Goal: Task Accomplishment & Management: Complete application form

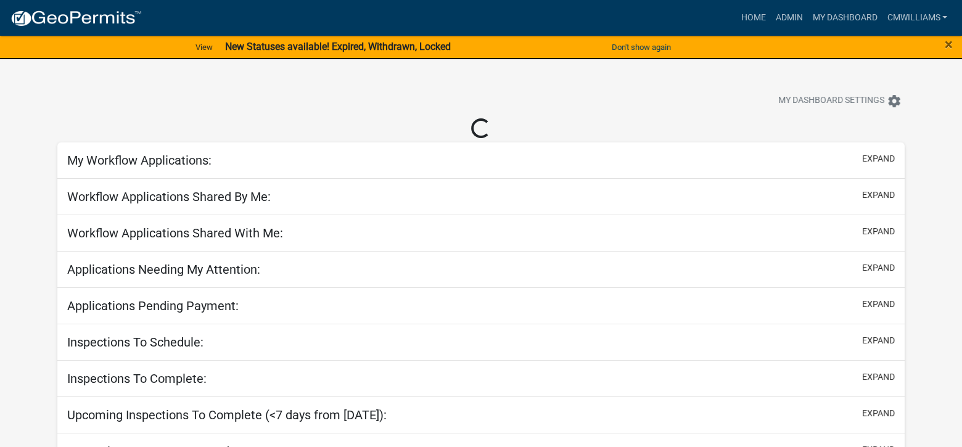
select select "2: 50"
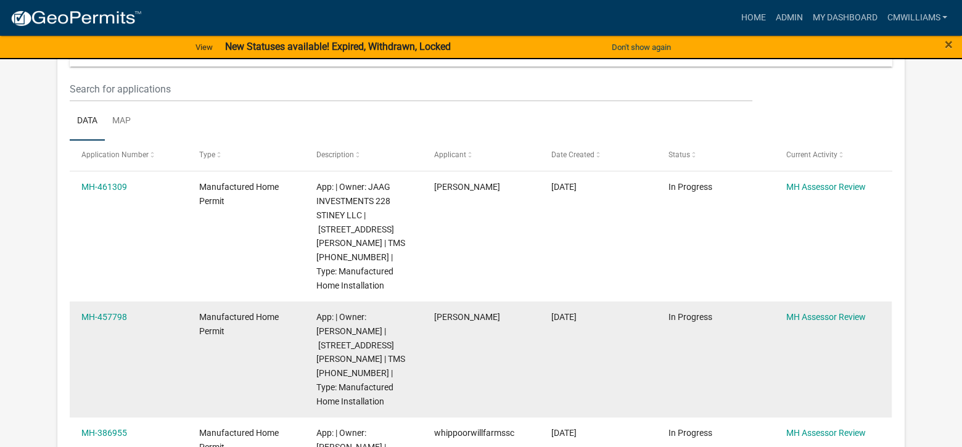
scroll to position [308, 0]
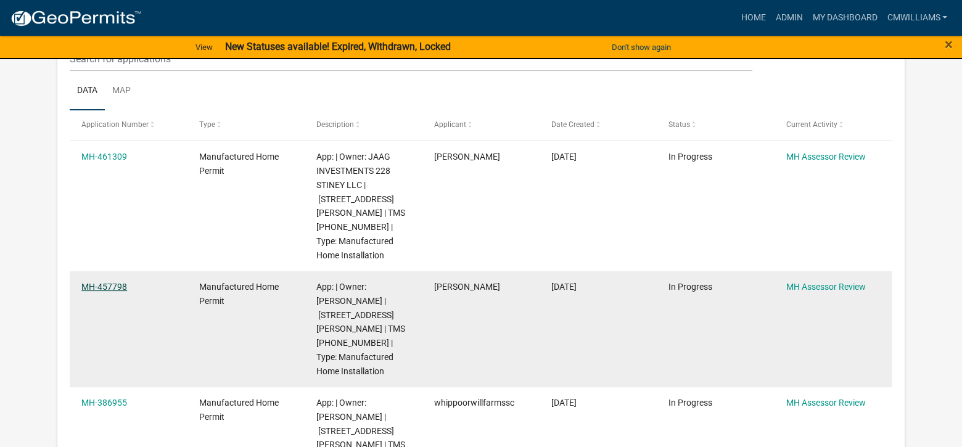
click at [117, 282] on link "MH-457798" at bounding box center [104, 287] width 46 height 10
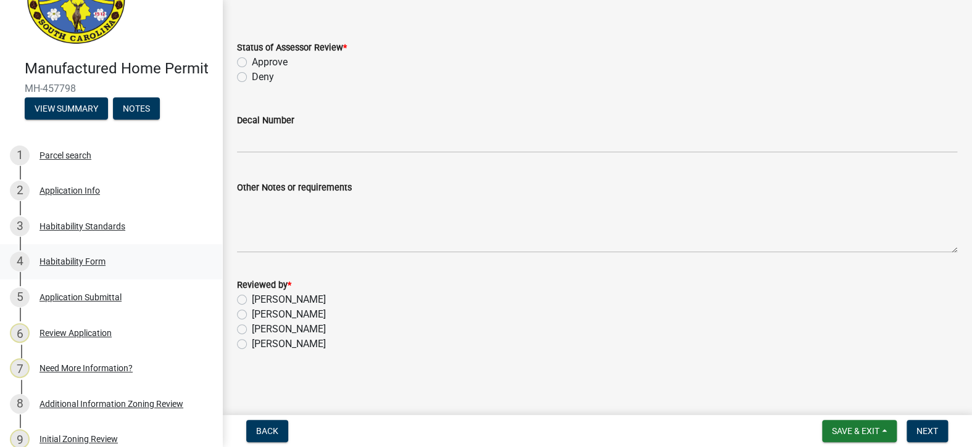
scroll to position [123, 0]
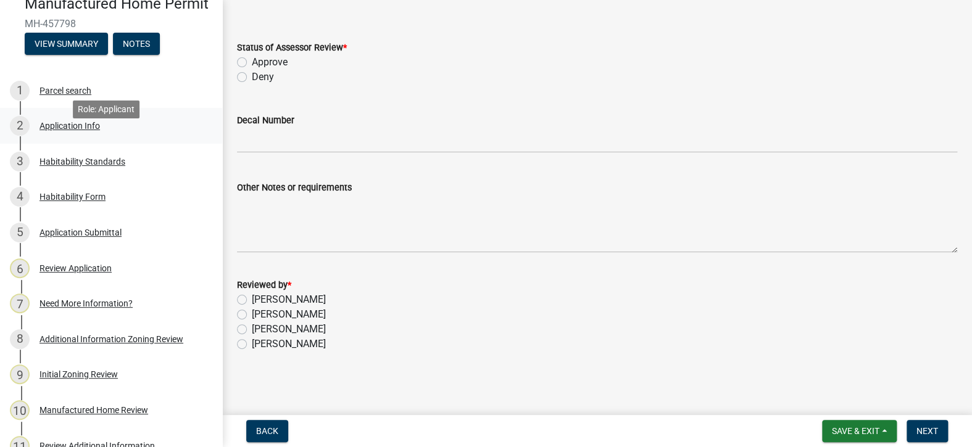
click at [86, 130] on div "Application Info" at bounding box center [69, 126] width 60 height 9
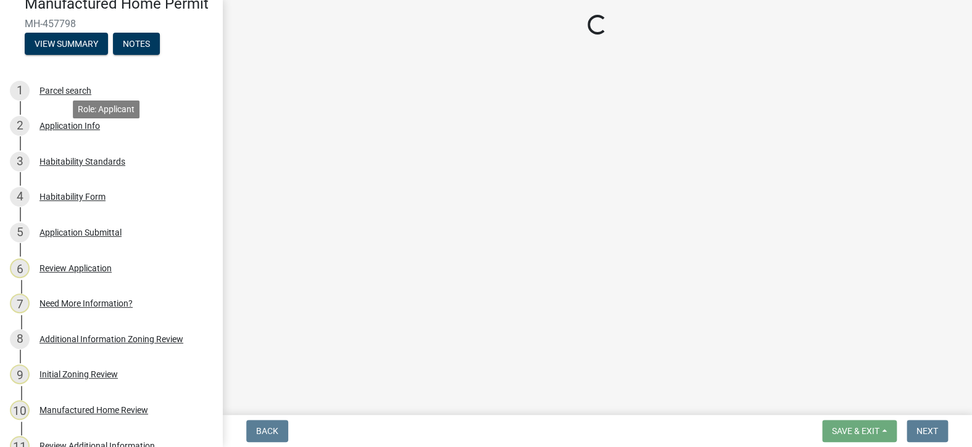
scroll to position [0, 0]
select select "00748aa1-56c2-4786-b7ff-9b3cb1d8d455"
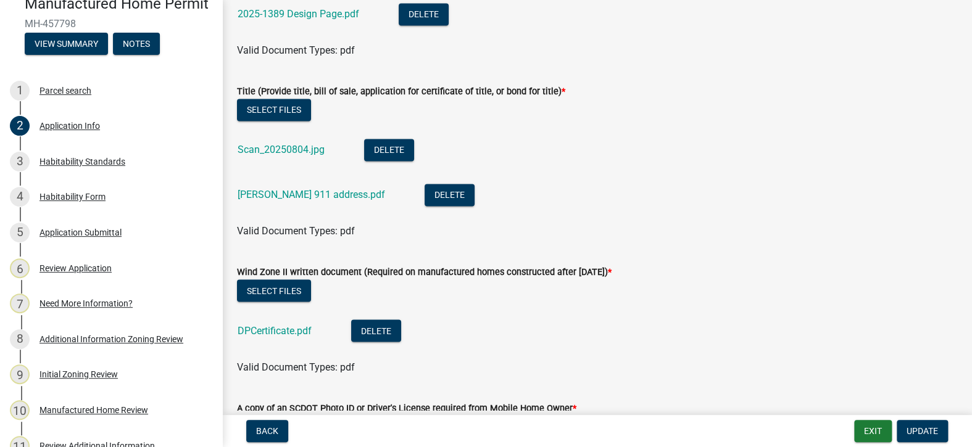
scroll to position [3208, 0]
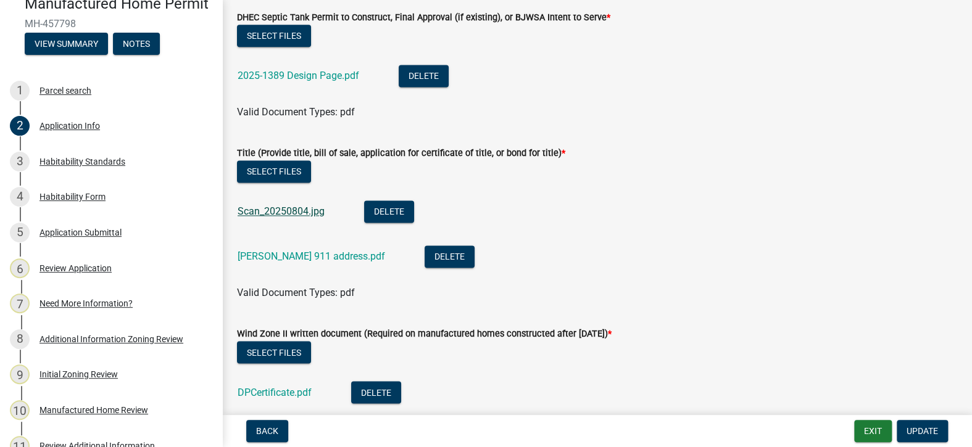
click at [292, 210] on link "Scan_20250804.jpg" at bounding box center [281, 211] width 87 height 12
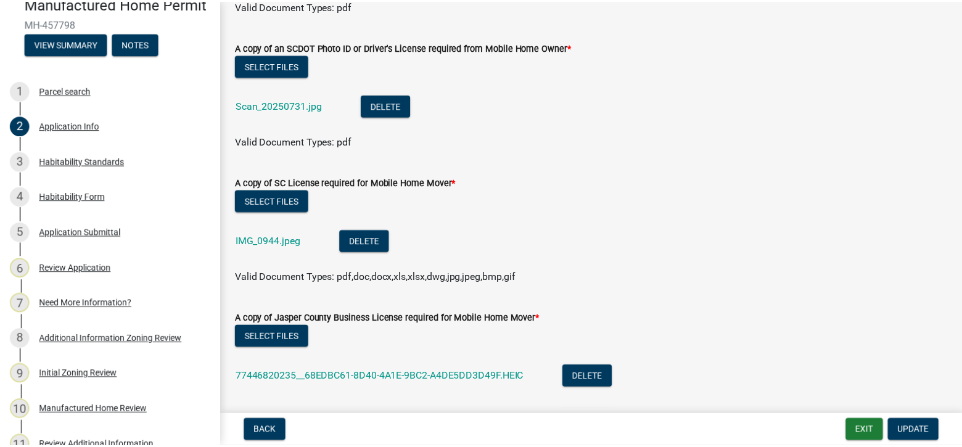
scroll to position [3517, 0]
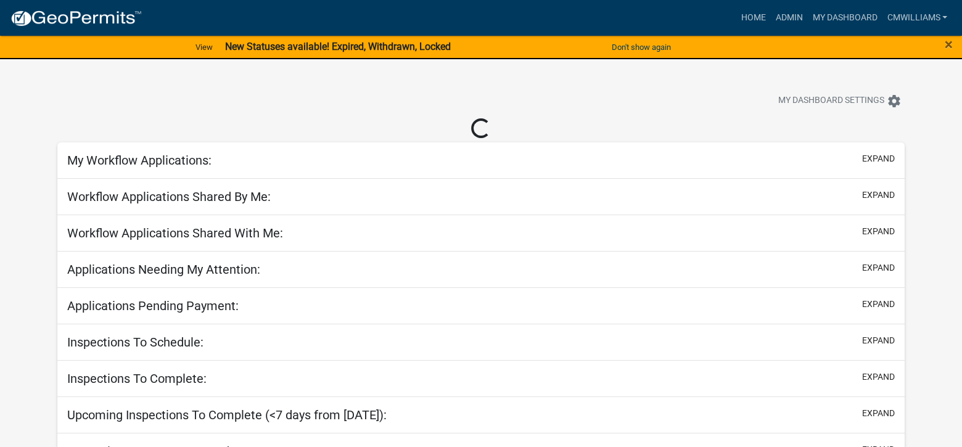
select select "2: 50"
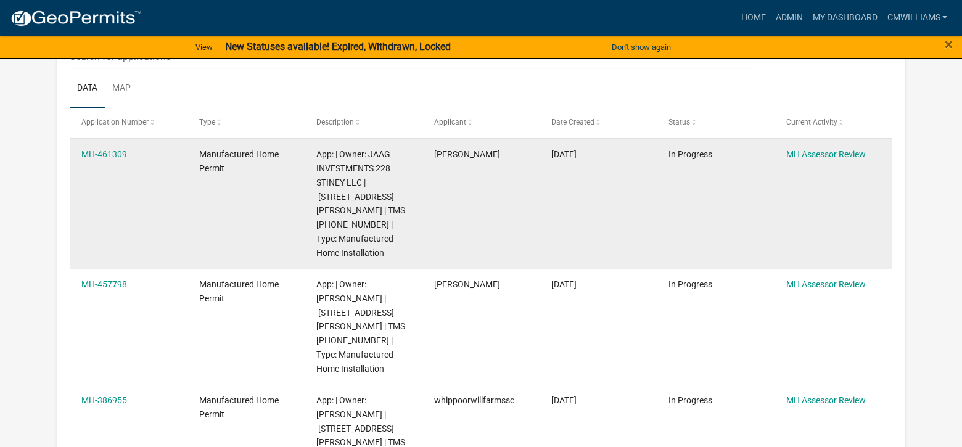
scroll to position [308, 0]
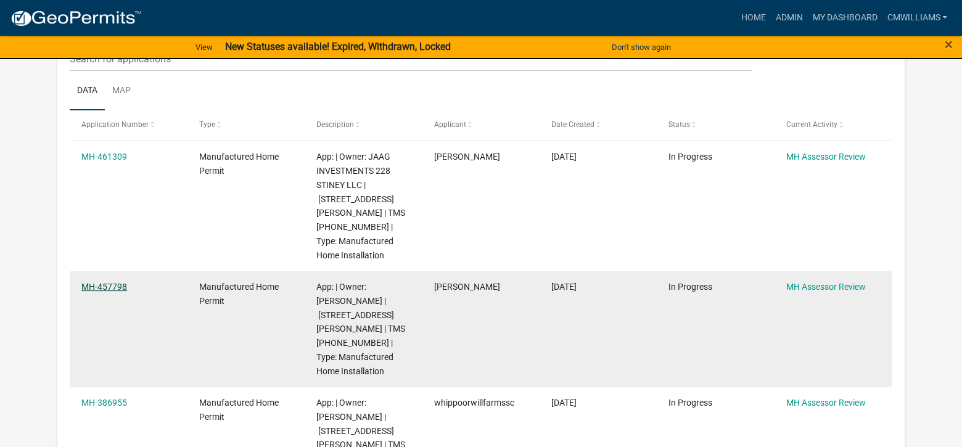
click at [98, 282] on link "MH-457798" at bounding box center [104, 287] width 46 height 10
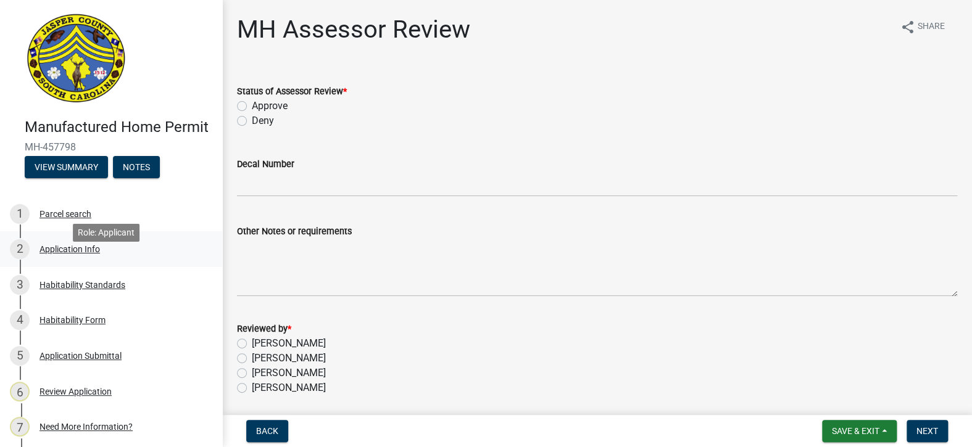
click at [61, 254] on div "Application Info" at bounding box center [69, 249] width 60 height 9
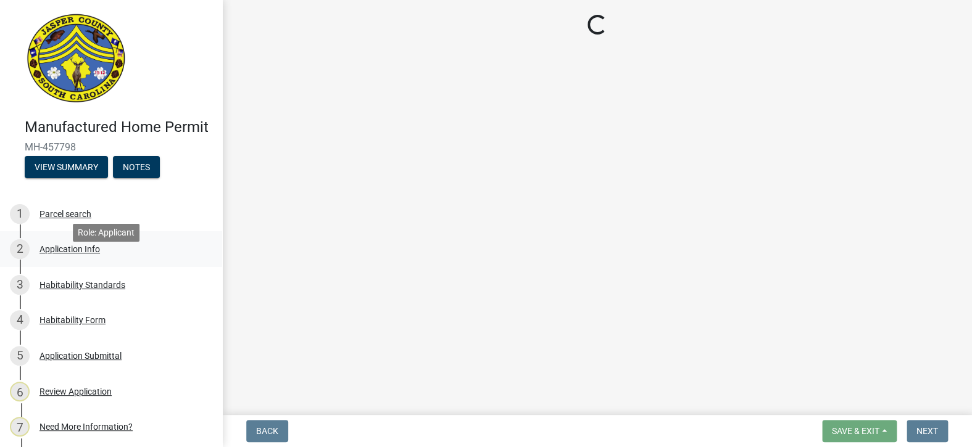
select select "00748aa1-56c2-4786-b7ff-9b3cb1d8d455"
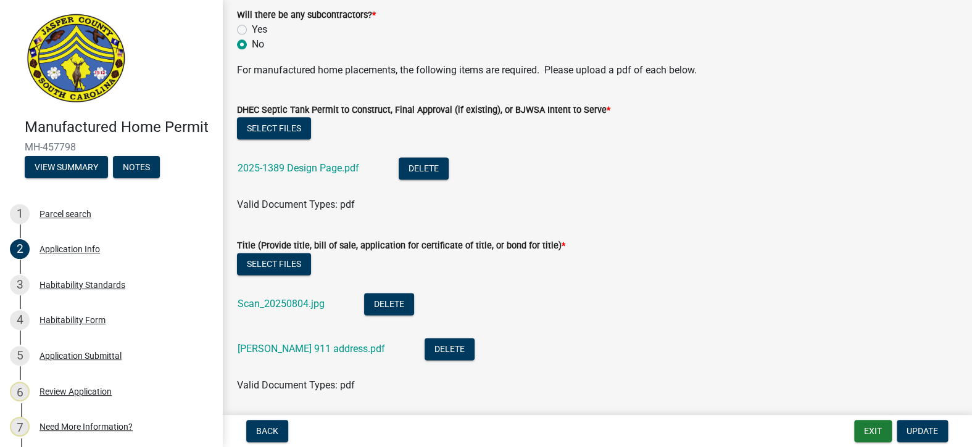
scroll to position [3208, 0]
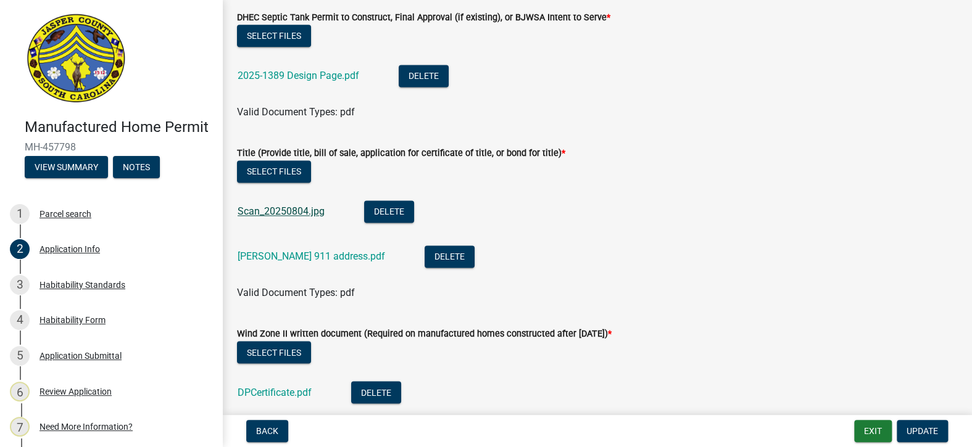
click at [268, 213] on link "Scan_20250804.jpg" at bounding box center [281, 211] width 87 height 12
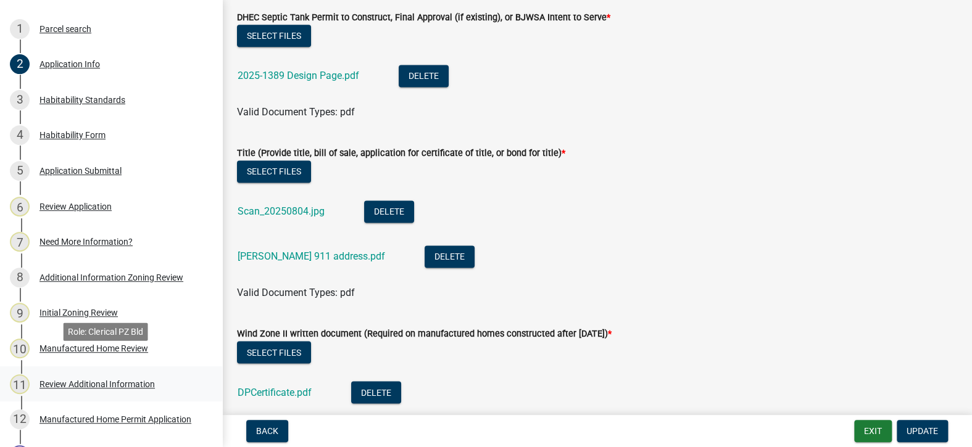
scroll to position [247, 0]
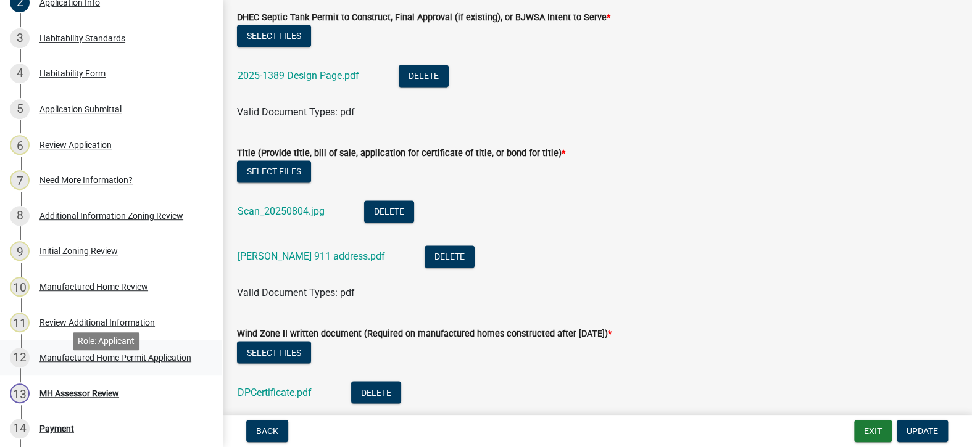
click at [46, 362] on div "Manufactured Home Permit Application" at bounding box center [115, 358] width 152 height 9
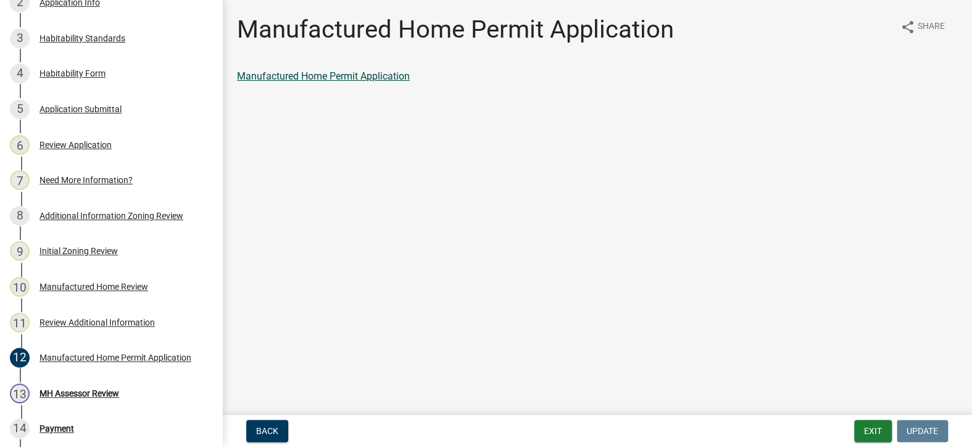
click at [359, 78] on link "Manufactured Home Permit Application" at bounding box center [323, 76] width 173 height 12
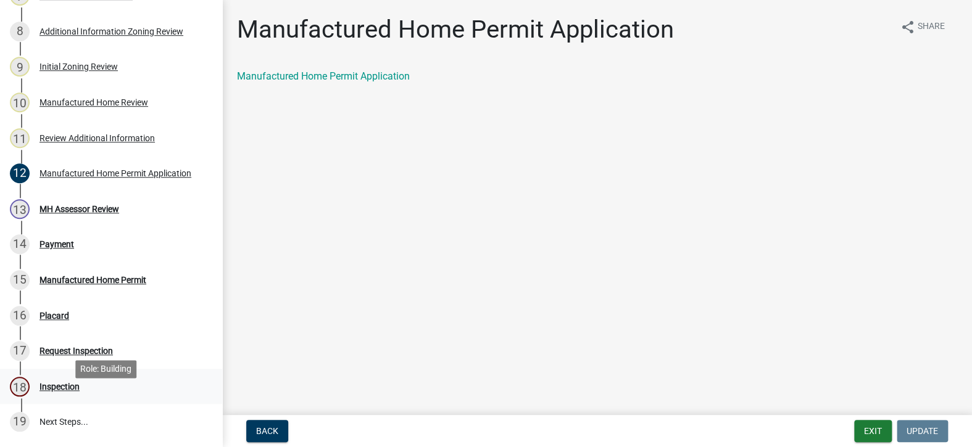
scroll to position [432, 0]
click at [122, 218] on div "13 MH Assessor Review" at bounding box center [106, 209] width 192 height 20
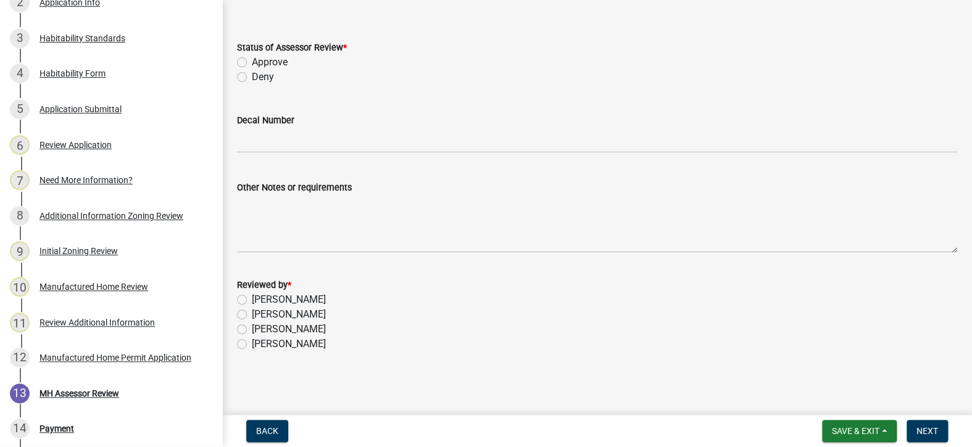
scroll to position [247, 0]
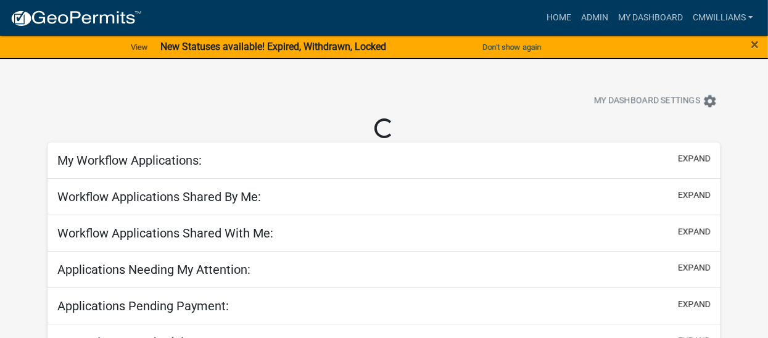
select select "2: 50"
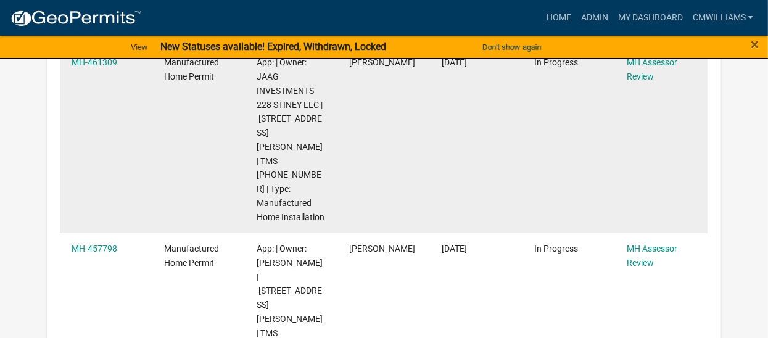
scroll to position [432, 0]
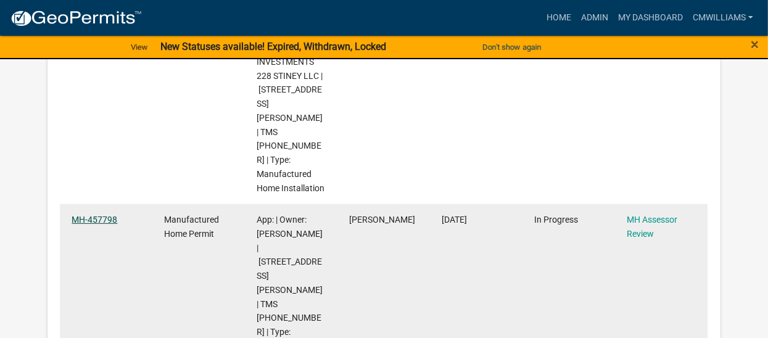
click at [82, 215] on link "MH-457798" at bounding box center [95, 220] width 46 height 10
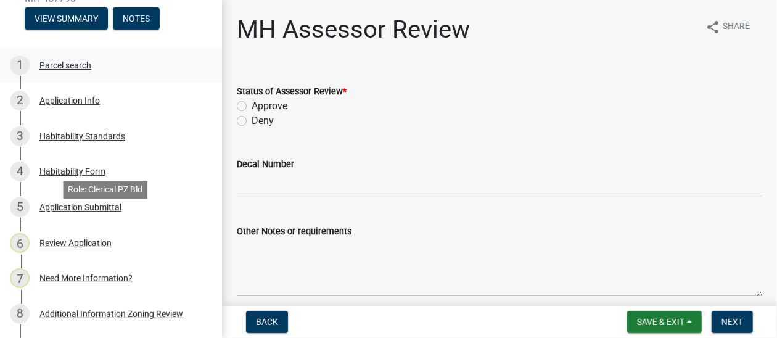
scroll to position [185, 0]
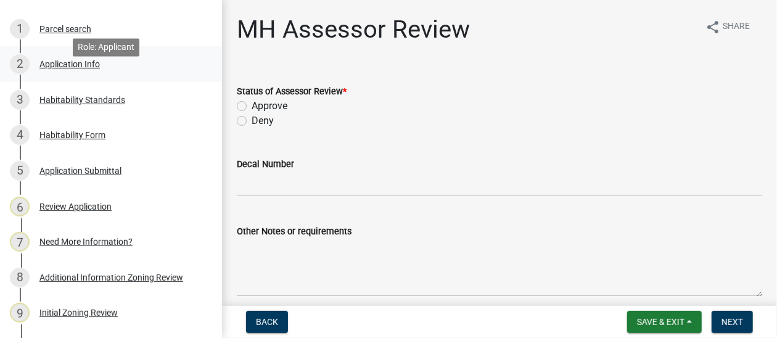
click at [71, 68] on div "Application Info" at bounding box center [69, 64] width 60 height 9
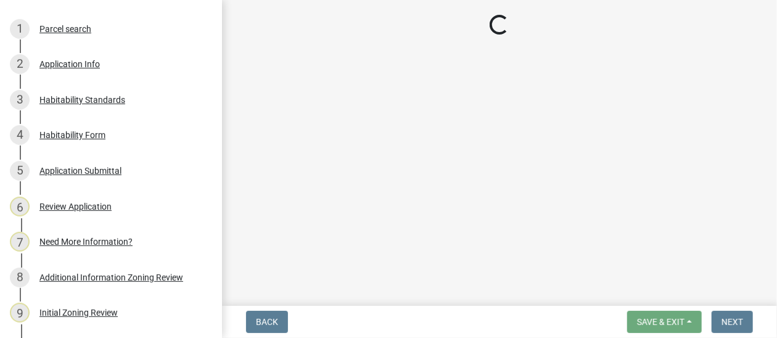
select select "00748aa1-56c2-4786-b7ff-9b3cb1d8d455"
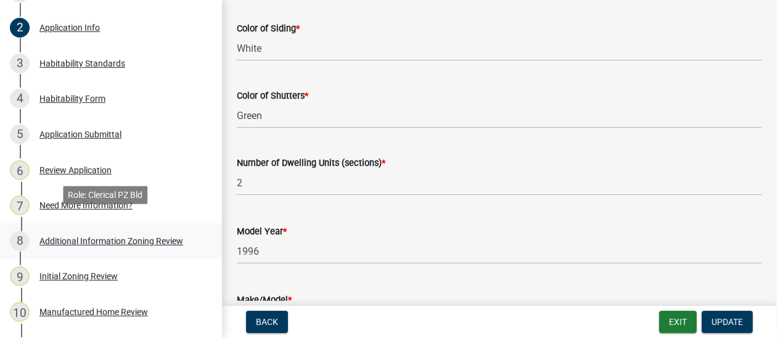
scroll to position [370, 0]
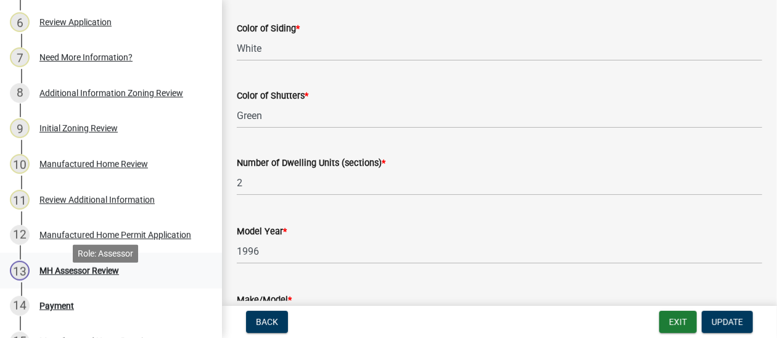
click at [86, 275] on div "MH Assessor Review" at bounding box center [79, 271] width 80 height 9
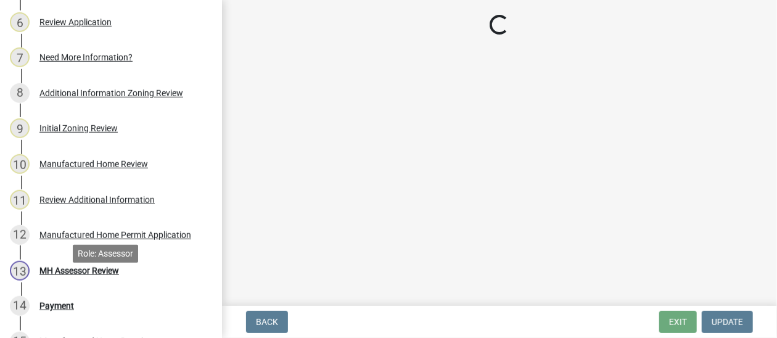
scroll to position [0, 0]
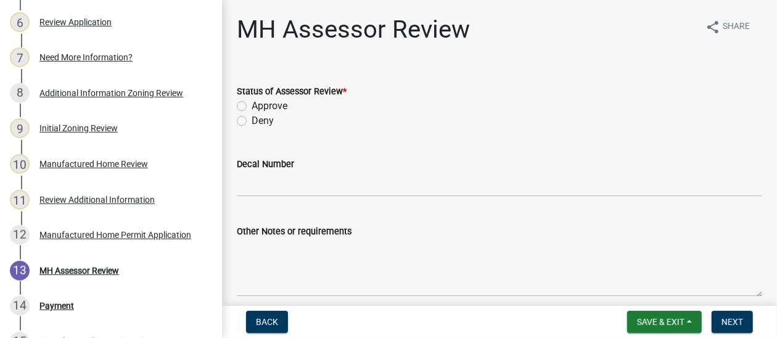
click at [252, 104] on label "Approve" at bounding box center [270, 106] width 36 height 15
click at [252, 104] on input "Approve" at bounding box center [256, 103] width 8 height 8
radio input "true"
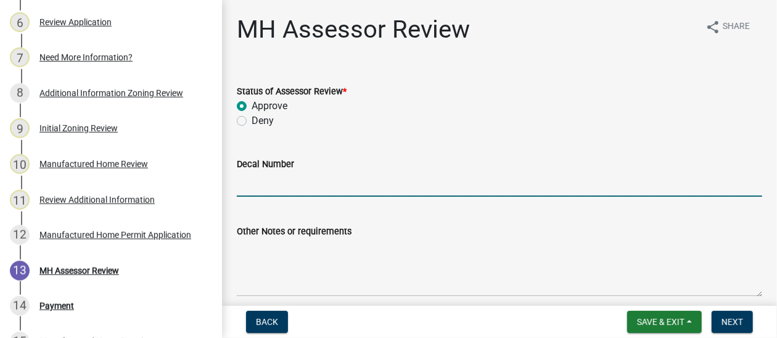
click at [289, 187] on input "Decal Number" at bounding box center [500, 184] width 526 height 25
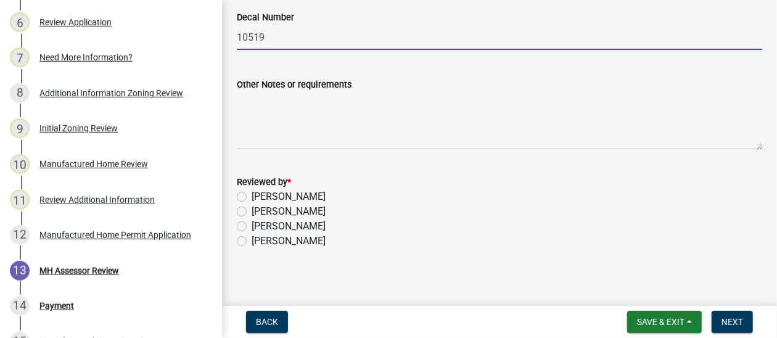
scroll to position [153, 0]
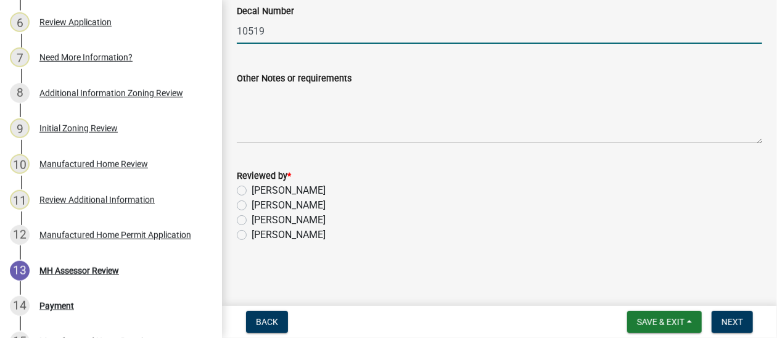
type input "10519"
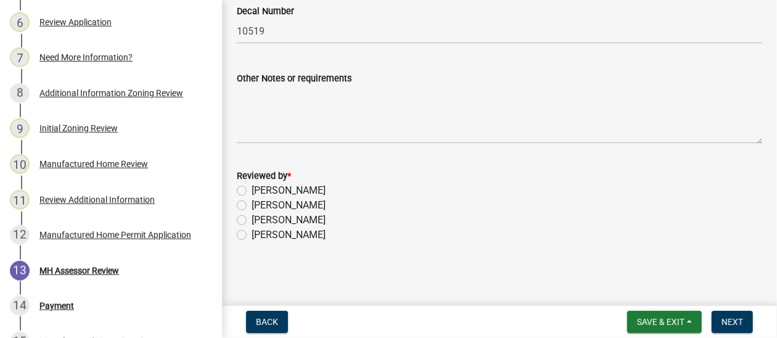
click at [270, 219] on label "[PERSON_NAME]" at bounding box center [289, 220] width 74 height 15
click at [260, 219] on input "[PERSON_NAME]" at bounding box center [256, 217] width 8 height 8
radio input "true"
click at [722, 321] on span "Next" at bounding box center [733, 322] width 22 height 10
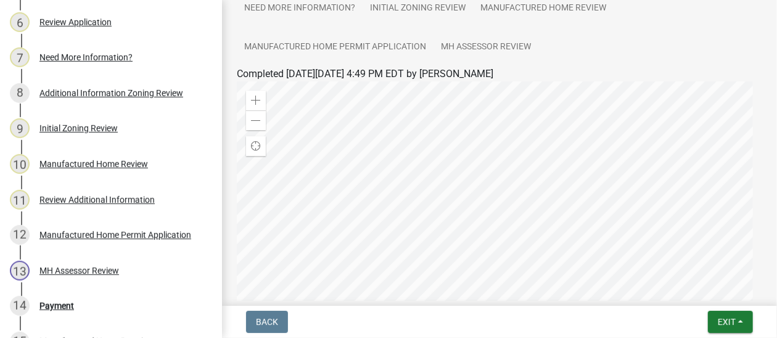
scroll to position [259, 0]
